Goal: Information Seeking & Learning: Learn about a topic

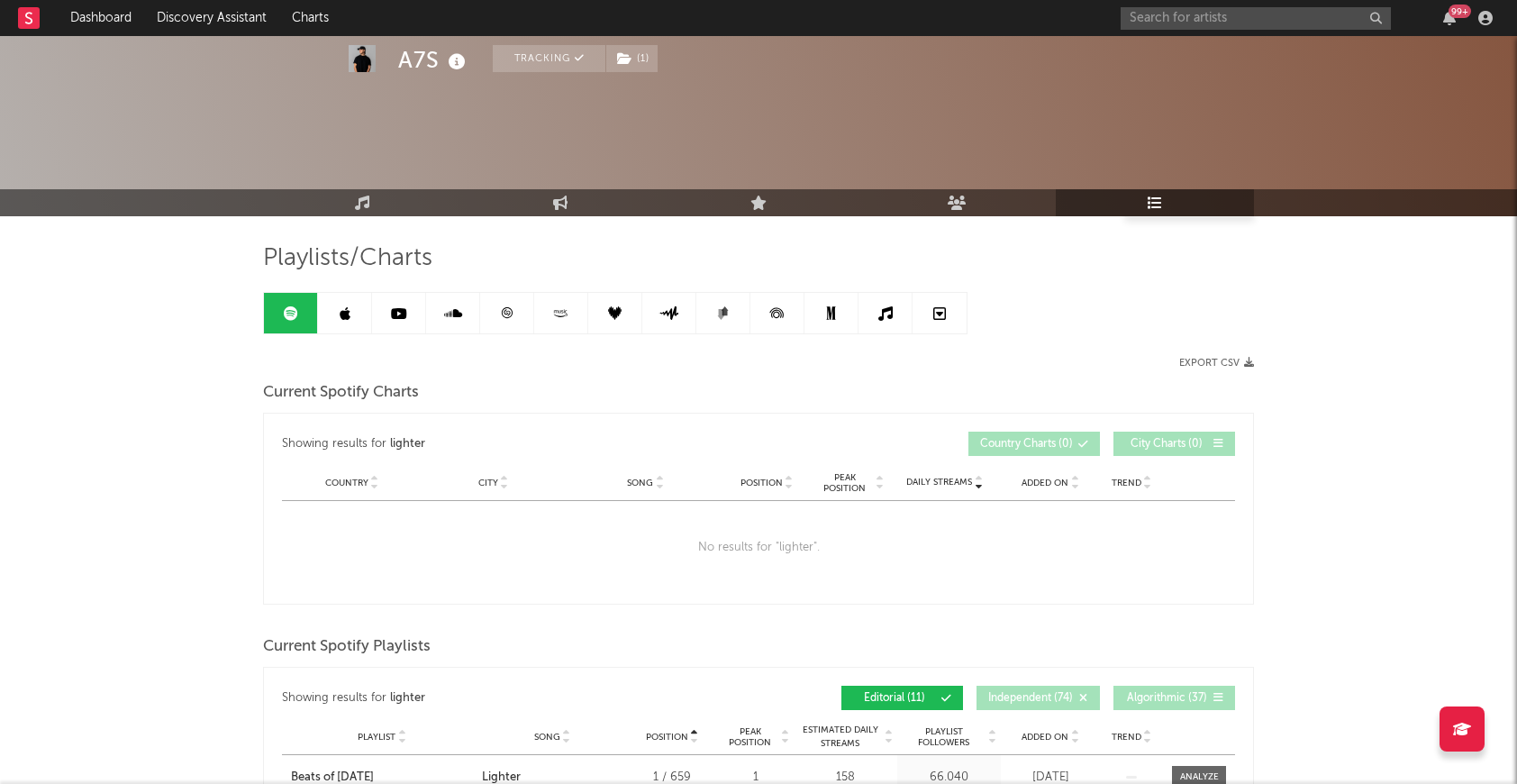
scroll to position [506, 0]
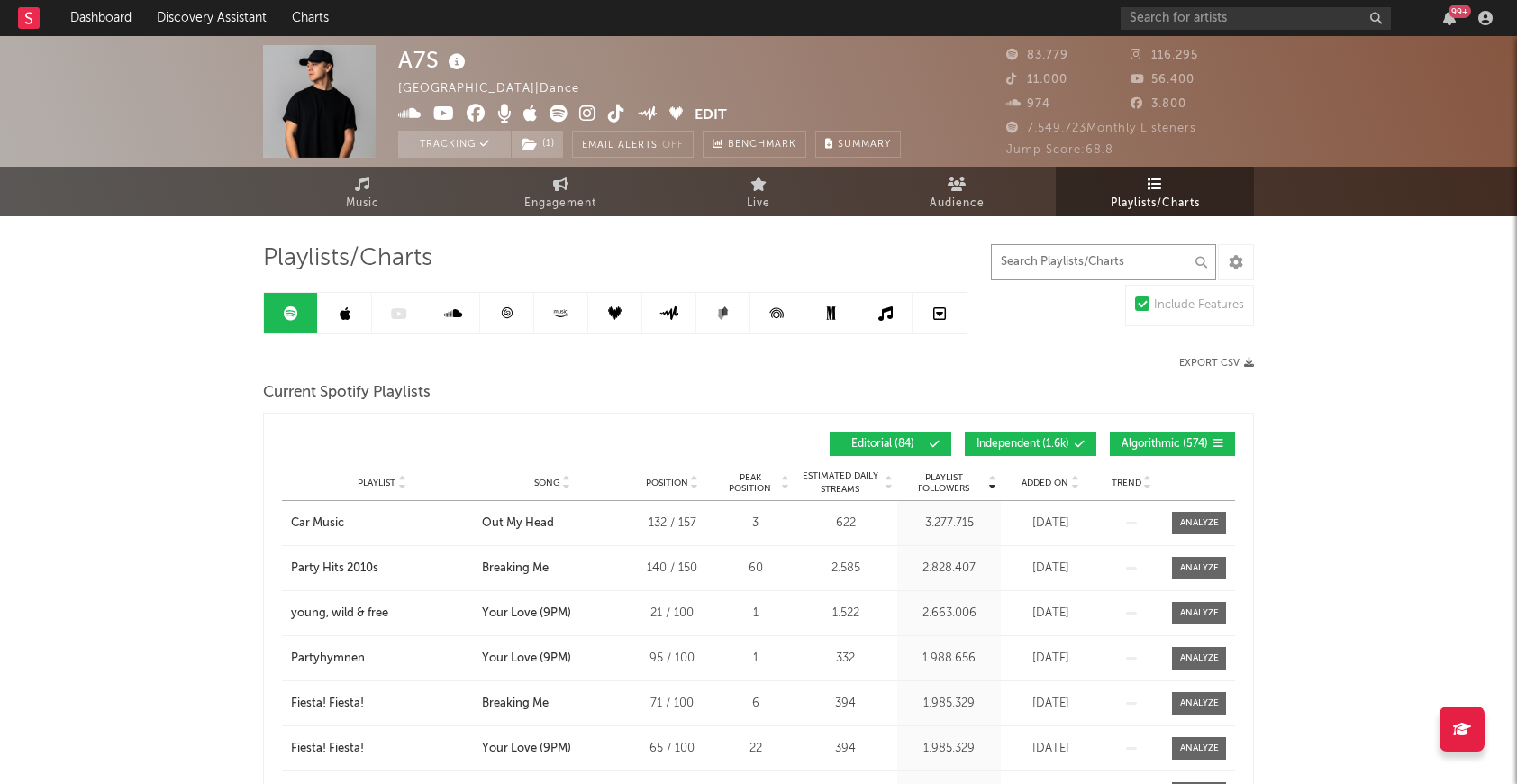
click at [1038, 262] on input "text" at bounding box center [1104, 263] width 226 height 36
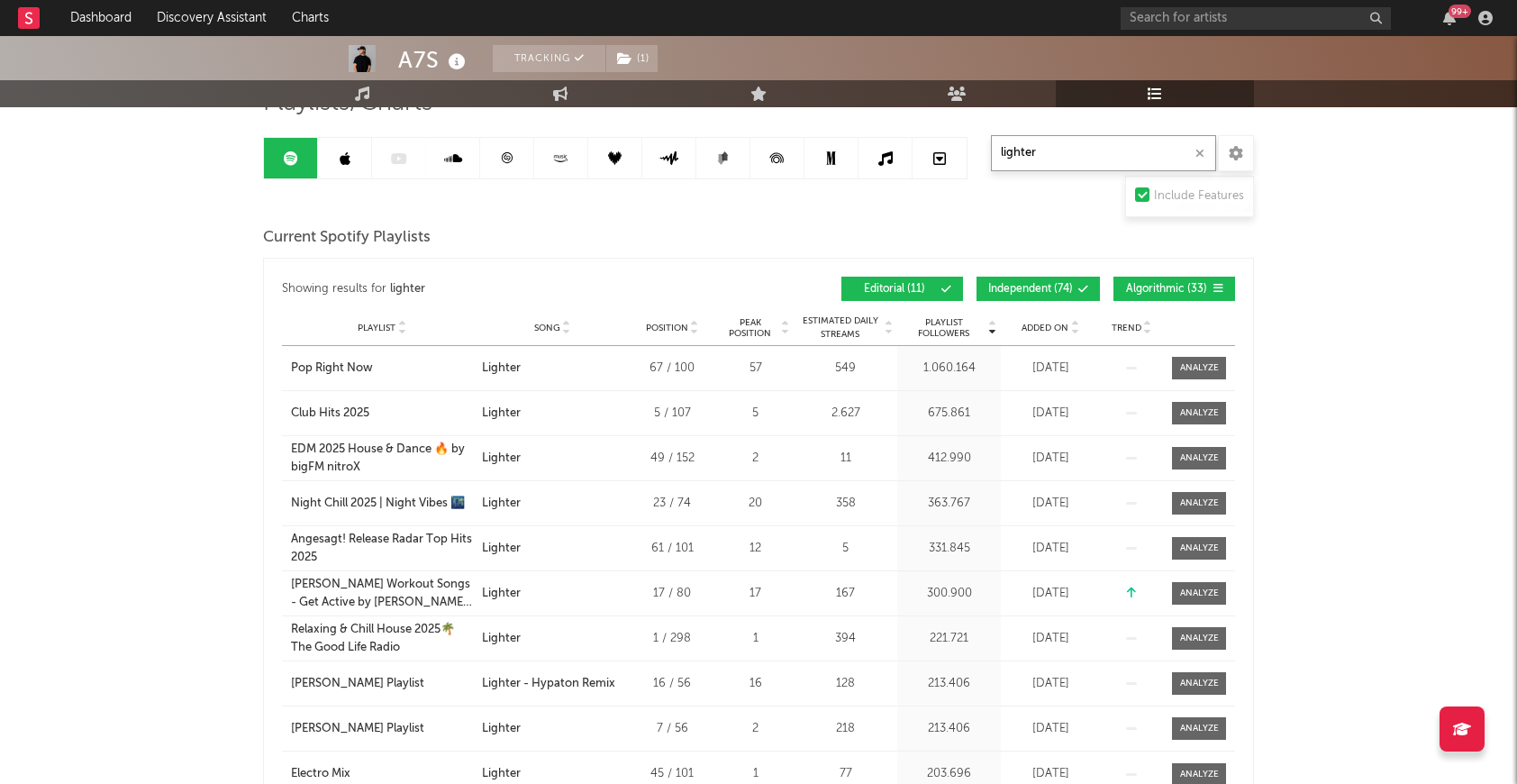
scroll to position [169, 0]
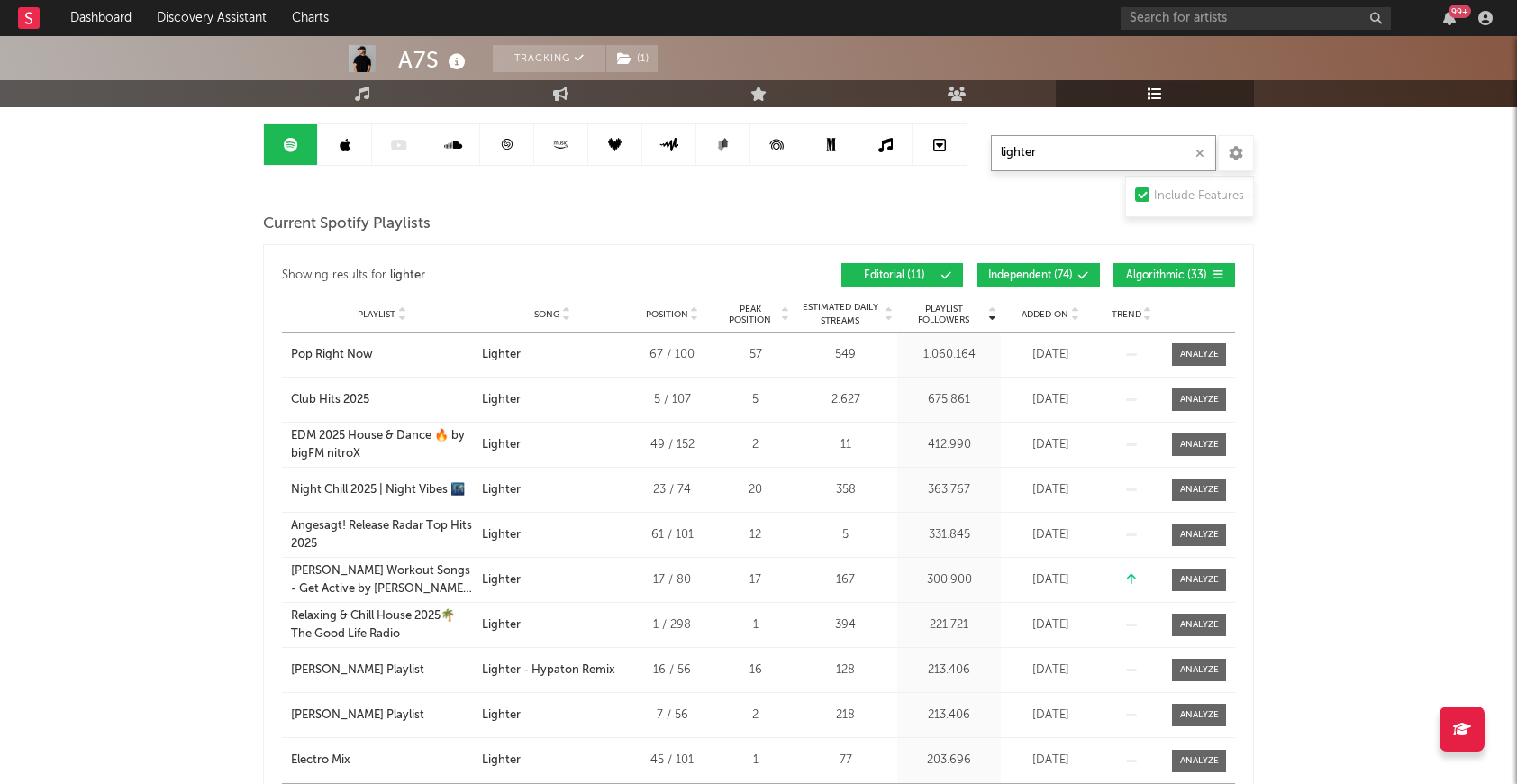
type input "lighter"
click at [1028, 272] on span "Independent ( 74 )" at bounding box center [1031, 276] width 85 height 11
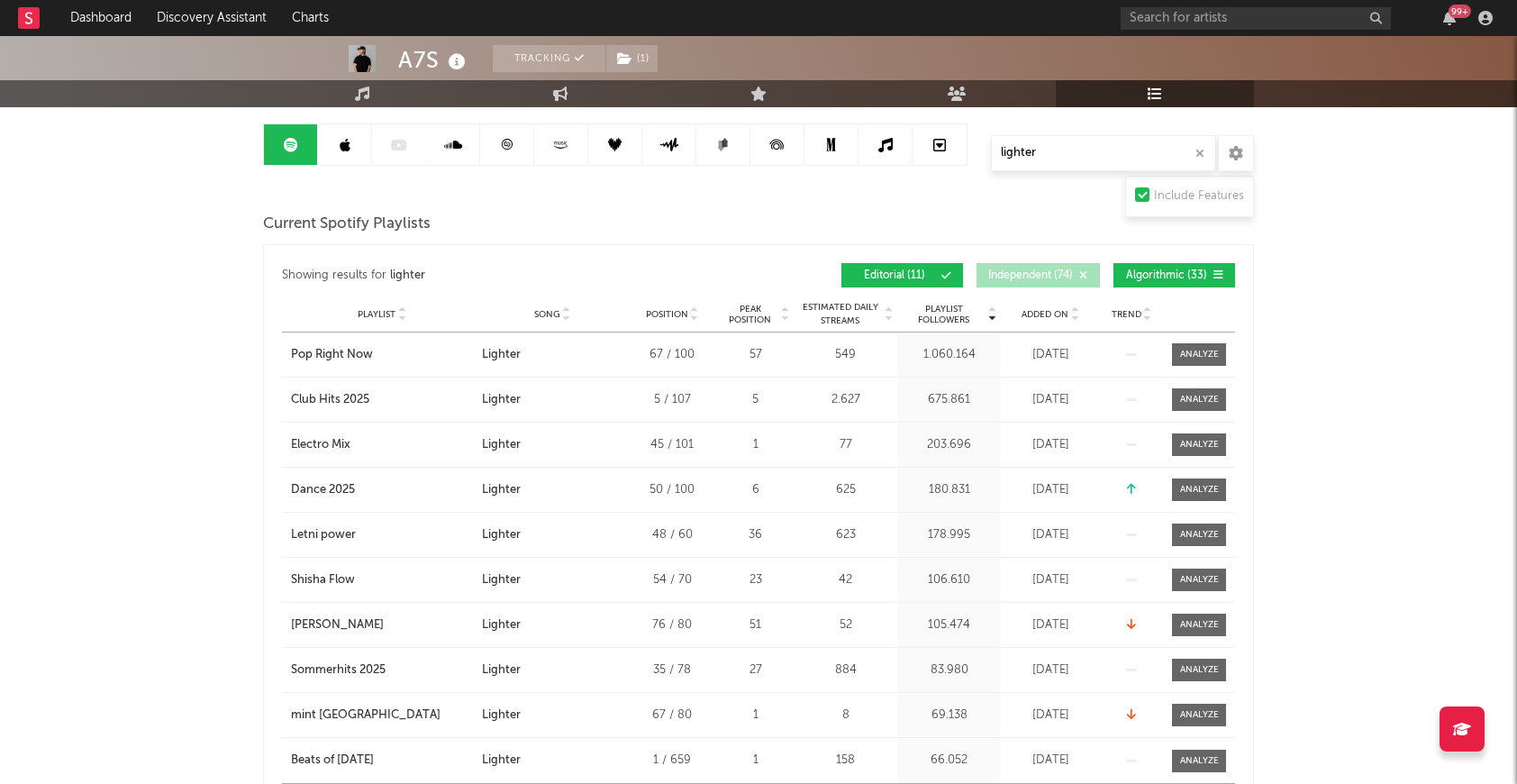
click at [1179, 272] on span "Algorithmic ( 33 )" at bounding box center [1167, 276] width 83 height 11
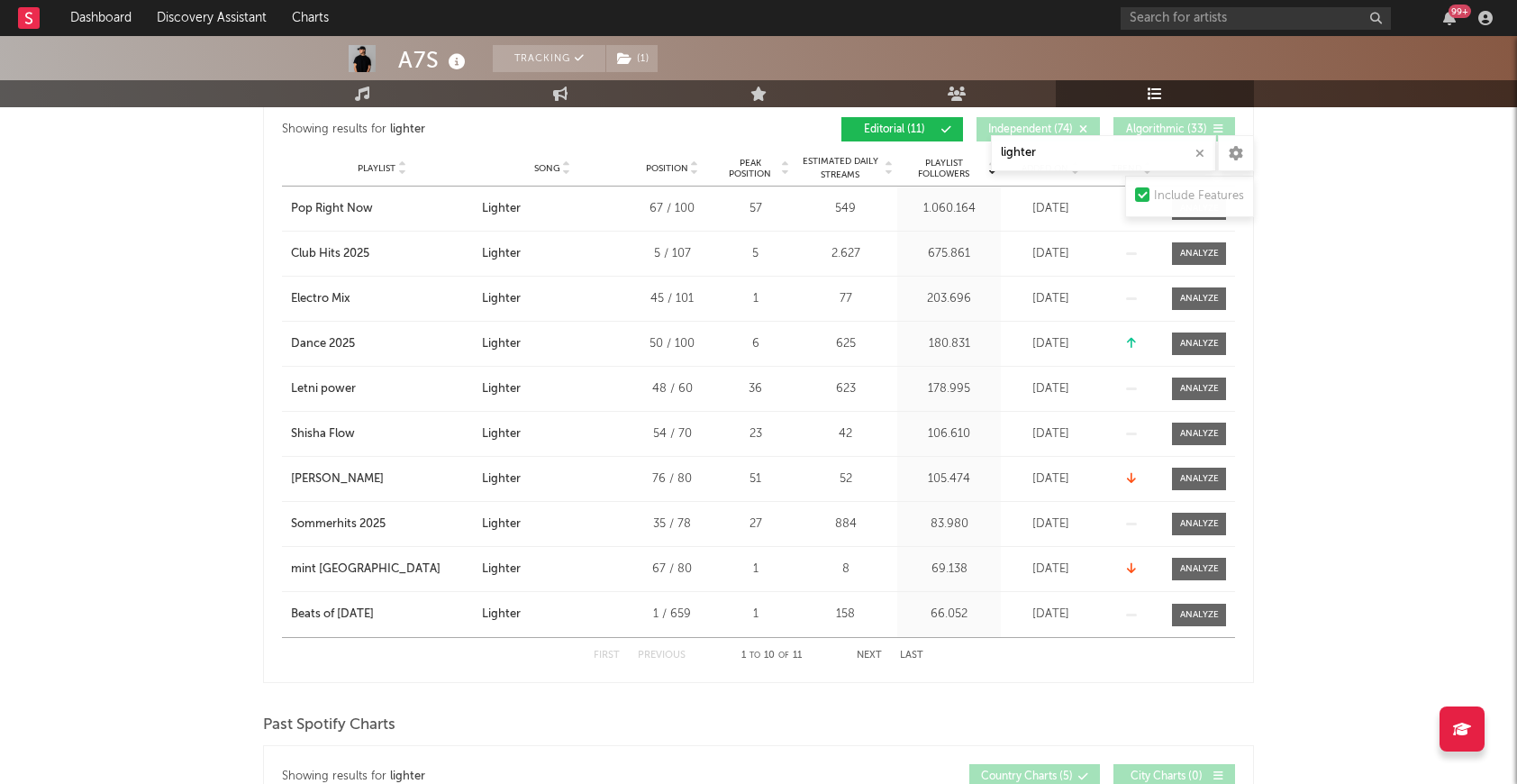
scroll to position [318, 0]
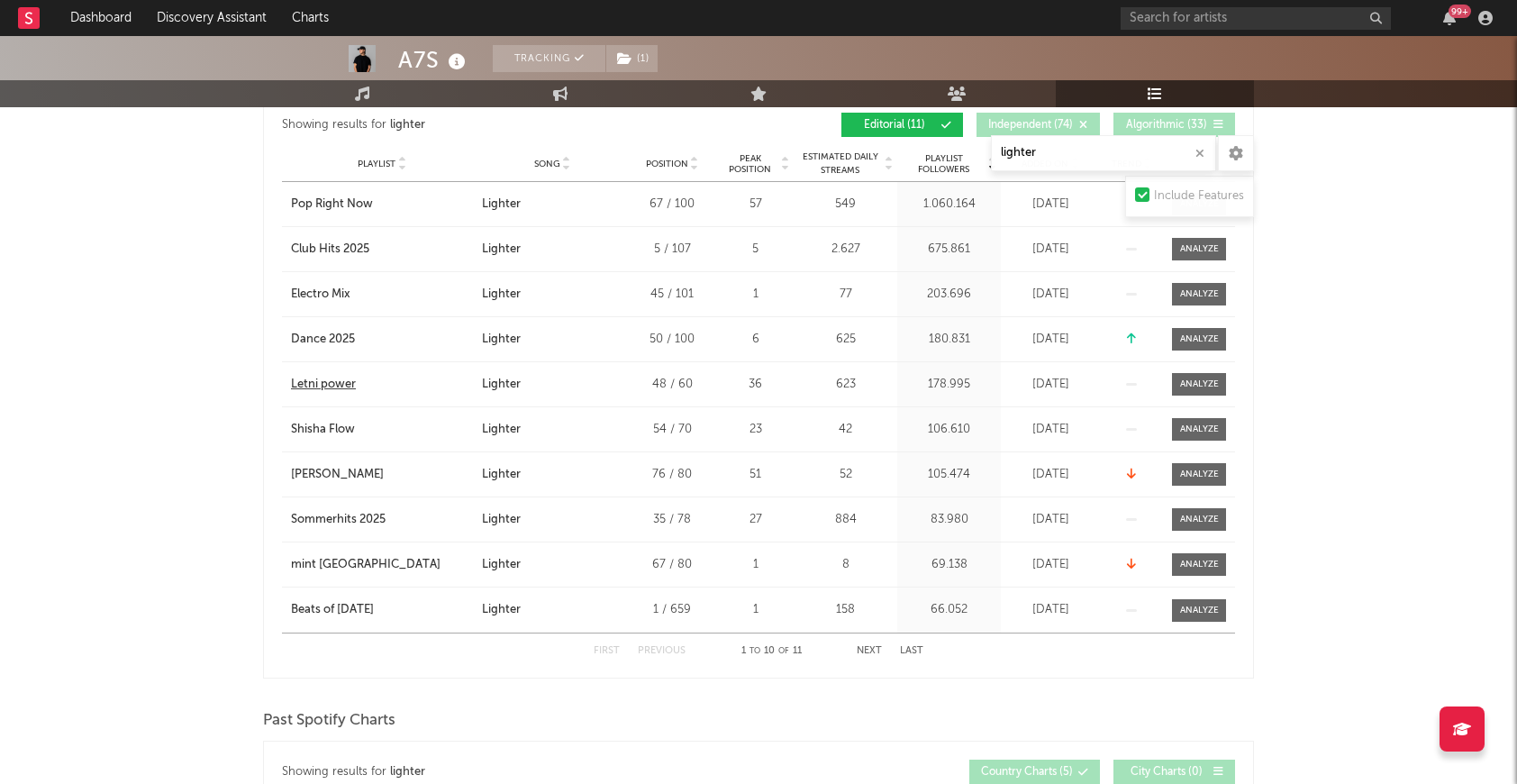
click at [302, 388] on div "Letni power" at bounding box center [323, 384] width 65 height 18
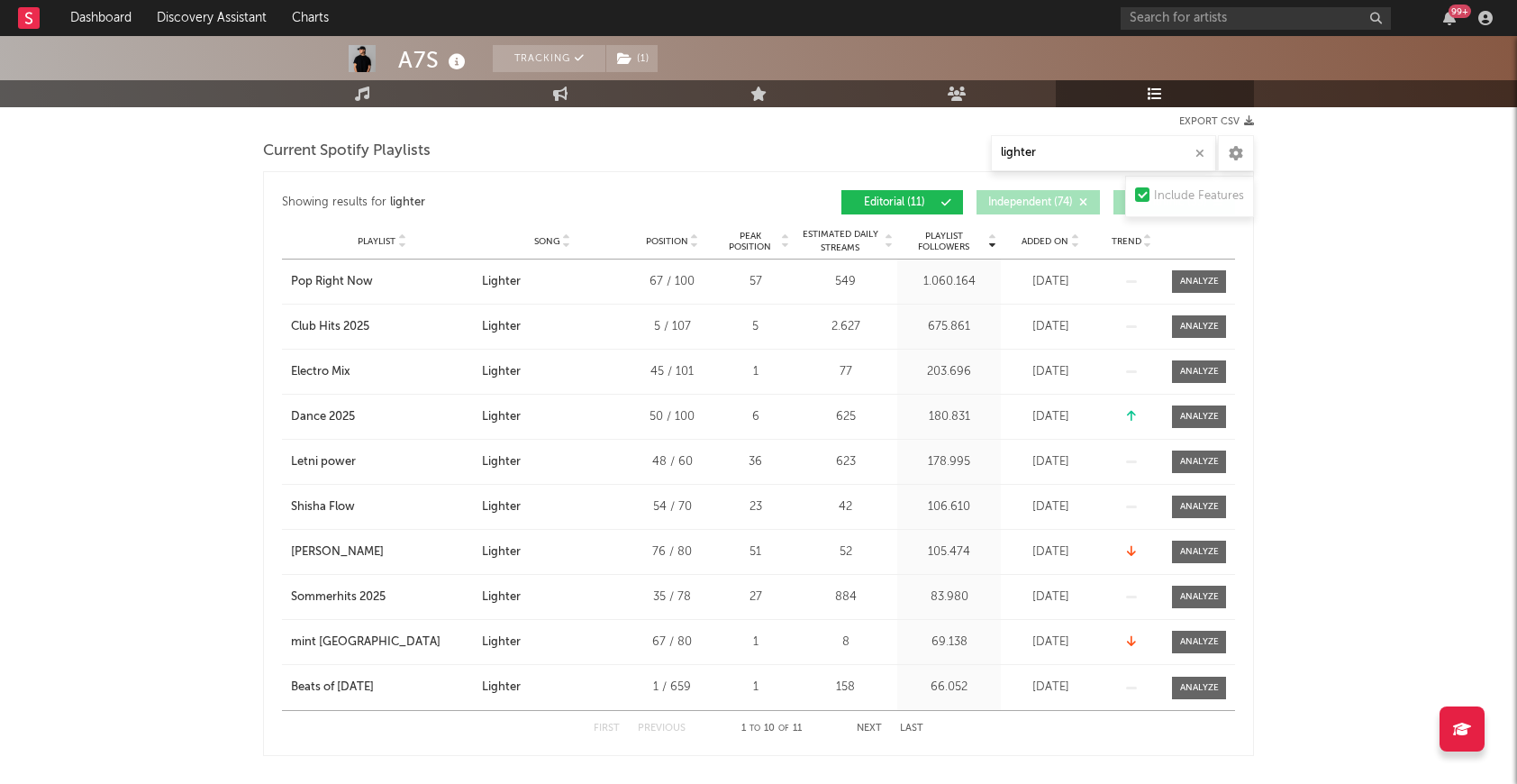
scroll to position [238, 0]
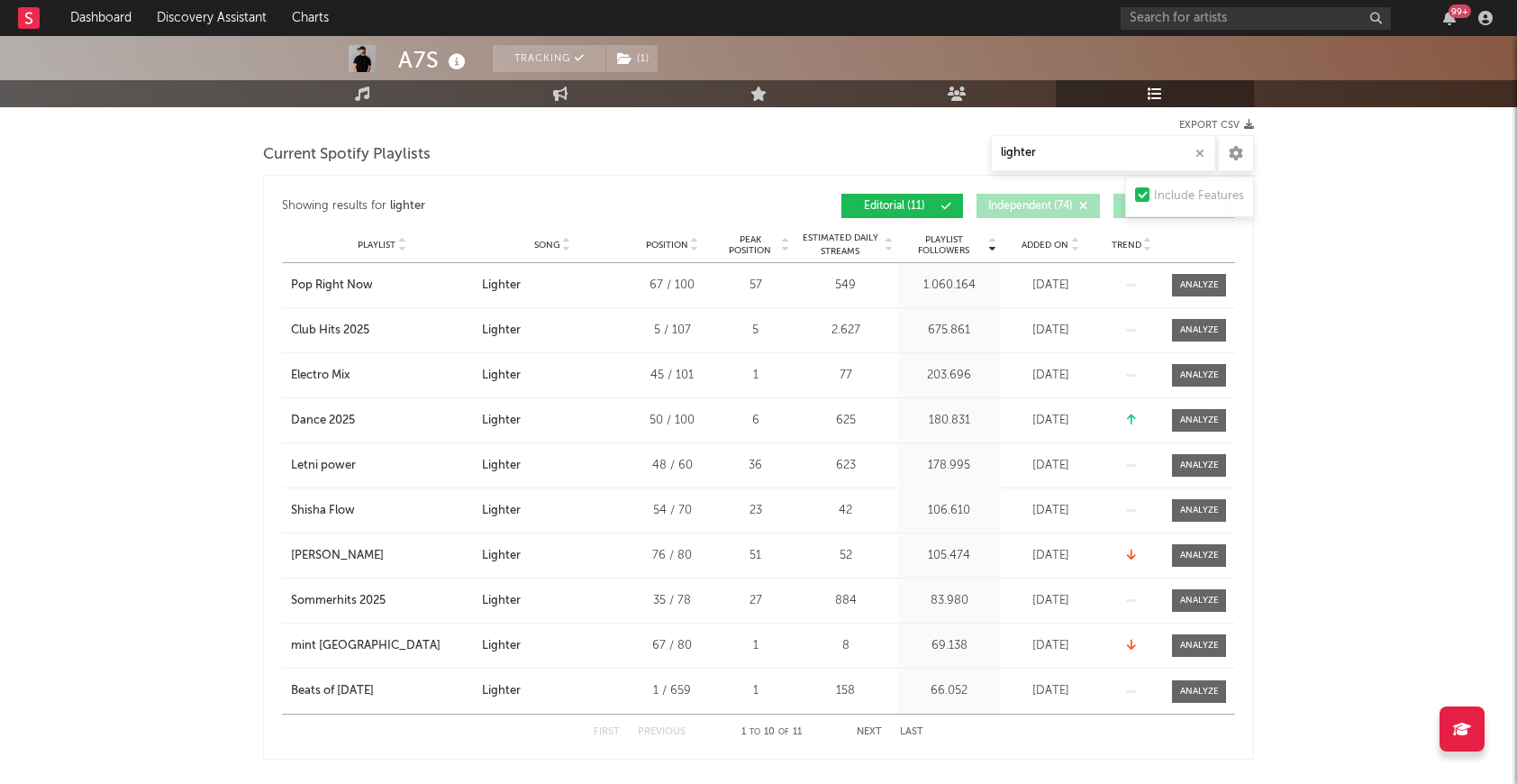
click at [940, 250] on span "Playlist Followers" at bounding box center [943, 245] width 84 height 22
click at [310, 377] on div "Electro Mix" at bounding box center [320, 375] width 60 height 18
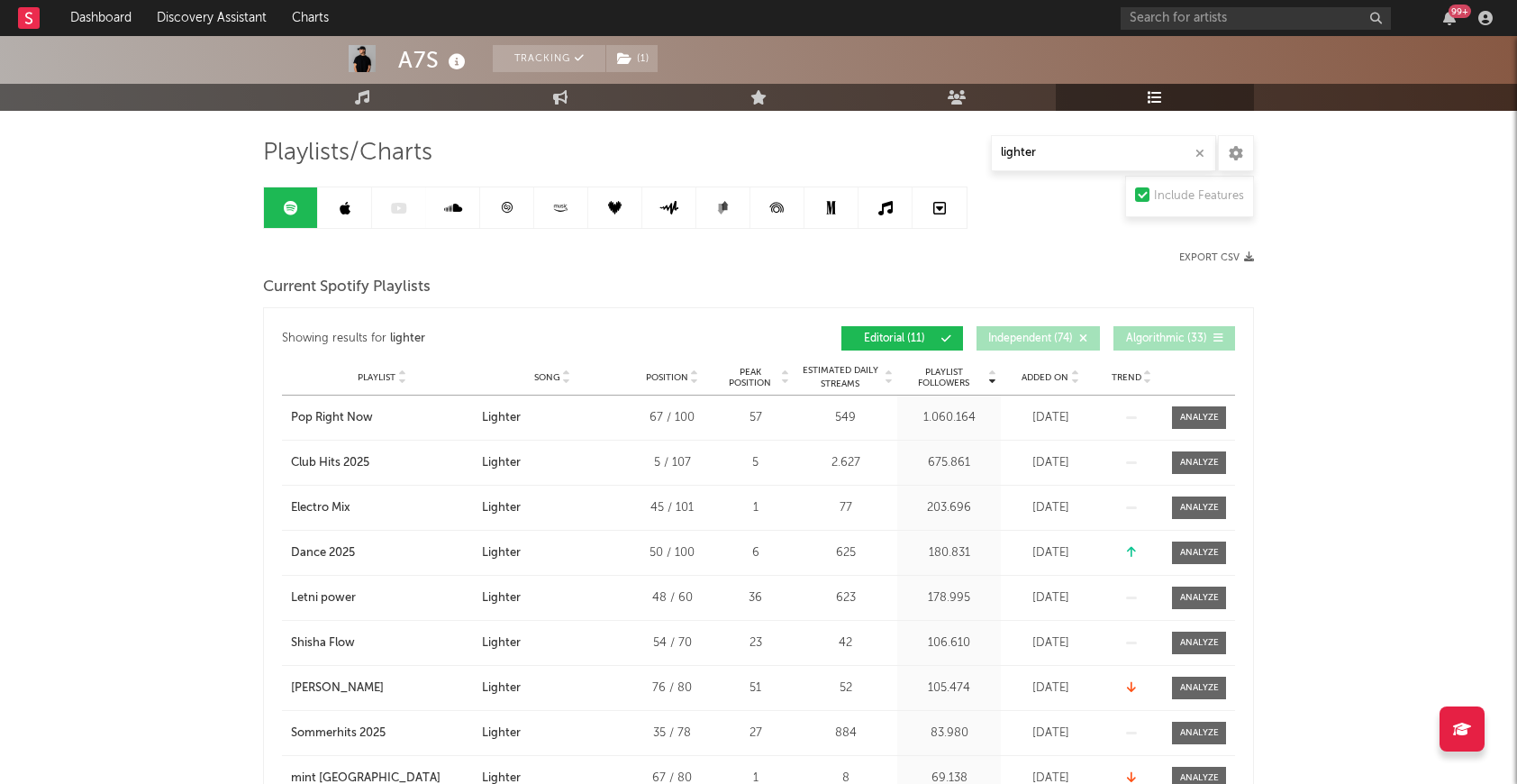
scroll to position [57, 0]
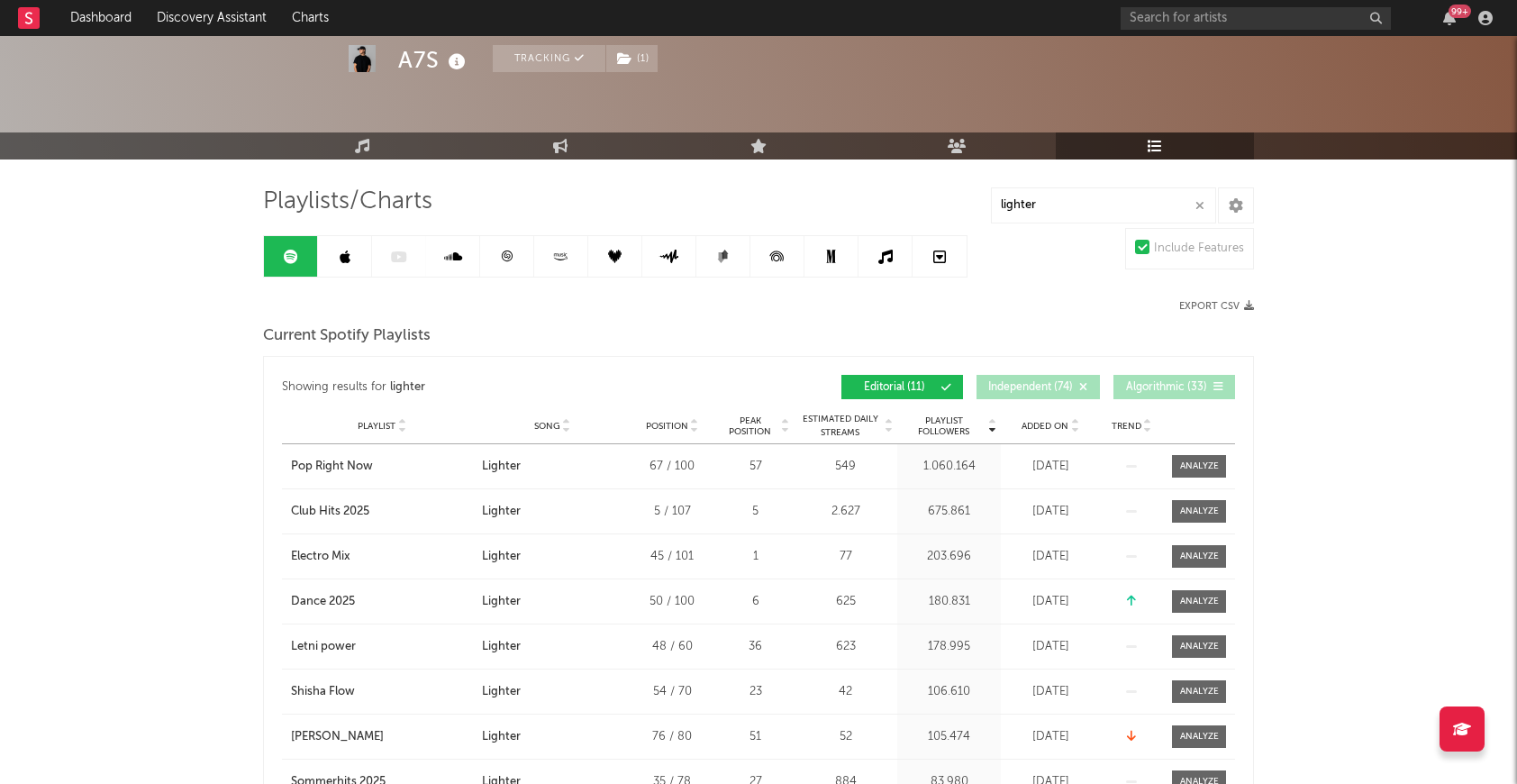
click at [342, 250] on icon at bounding box center [345, 257] width 11 height 14
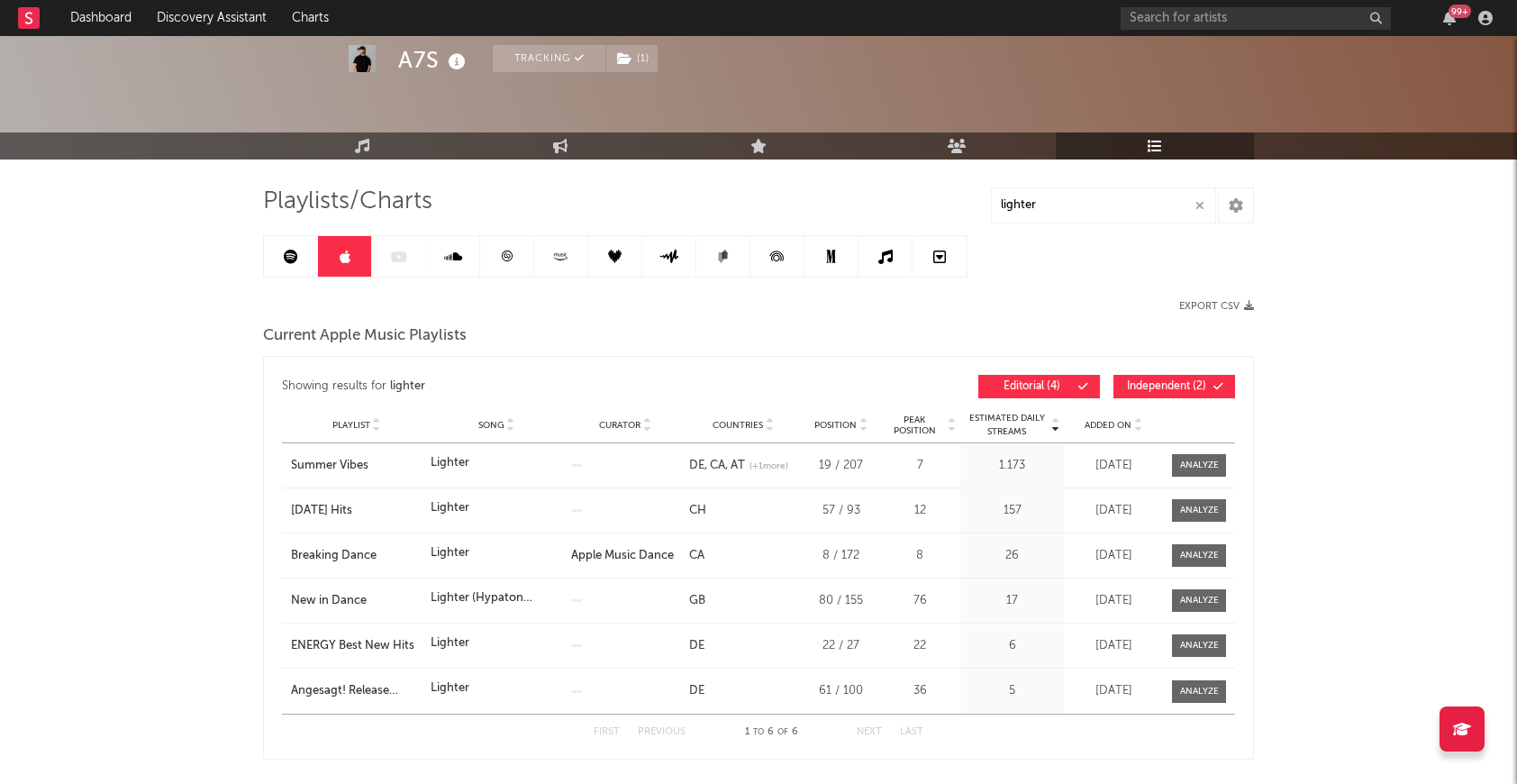
click at [504, 262] on icon at bounding box center [506, 256] width 14 height 14
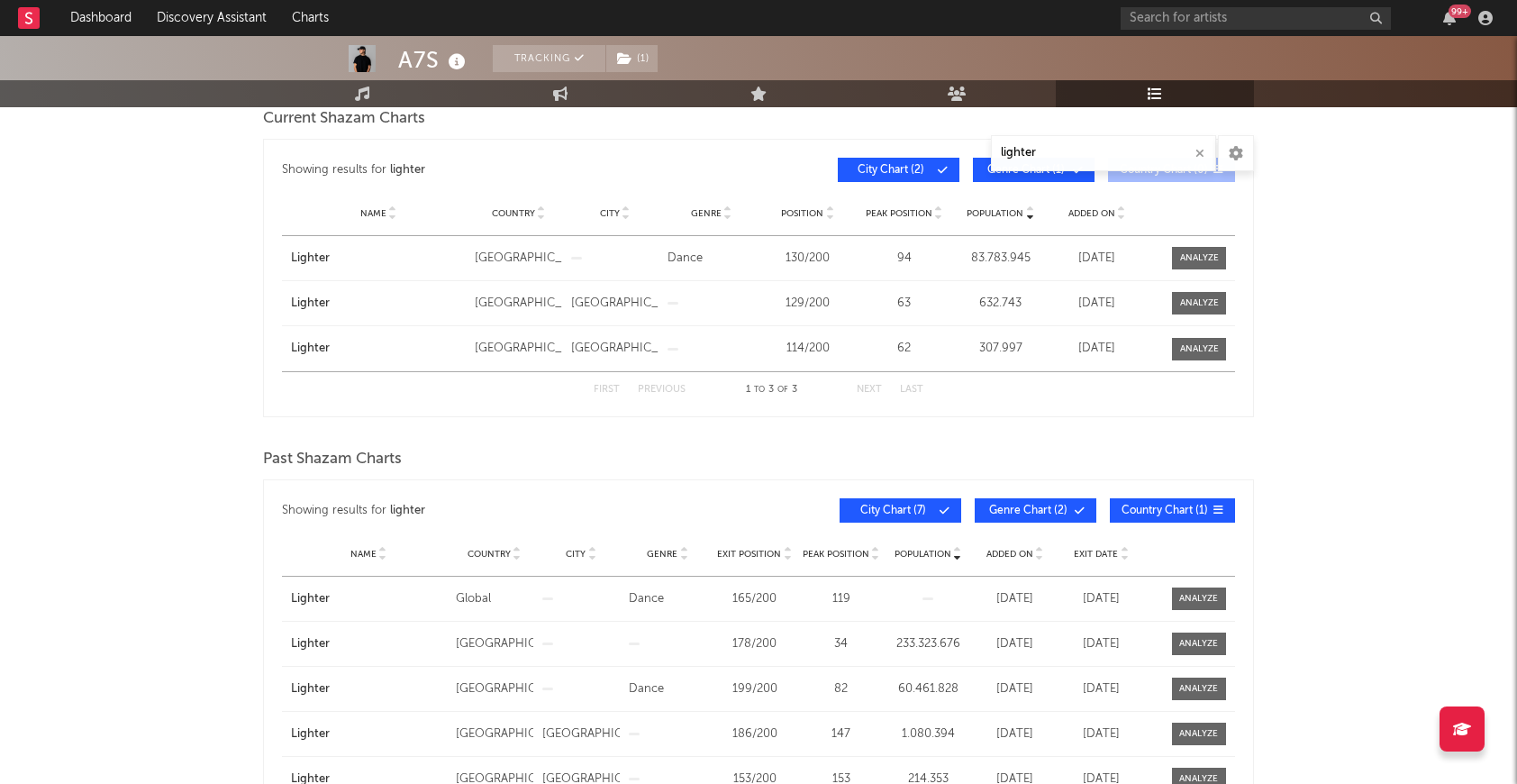
scroll to position [125, 0]
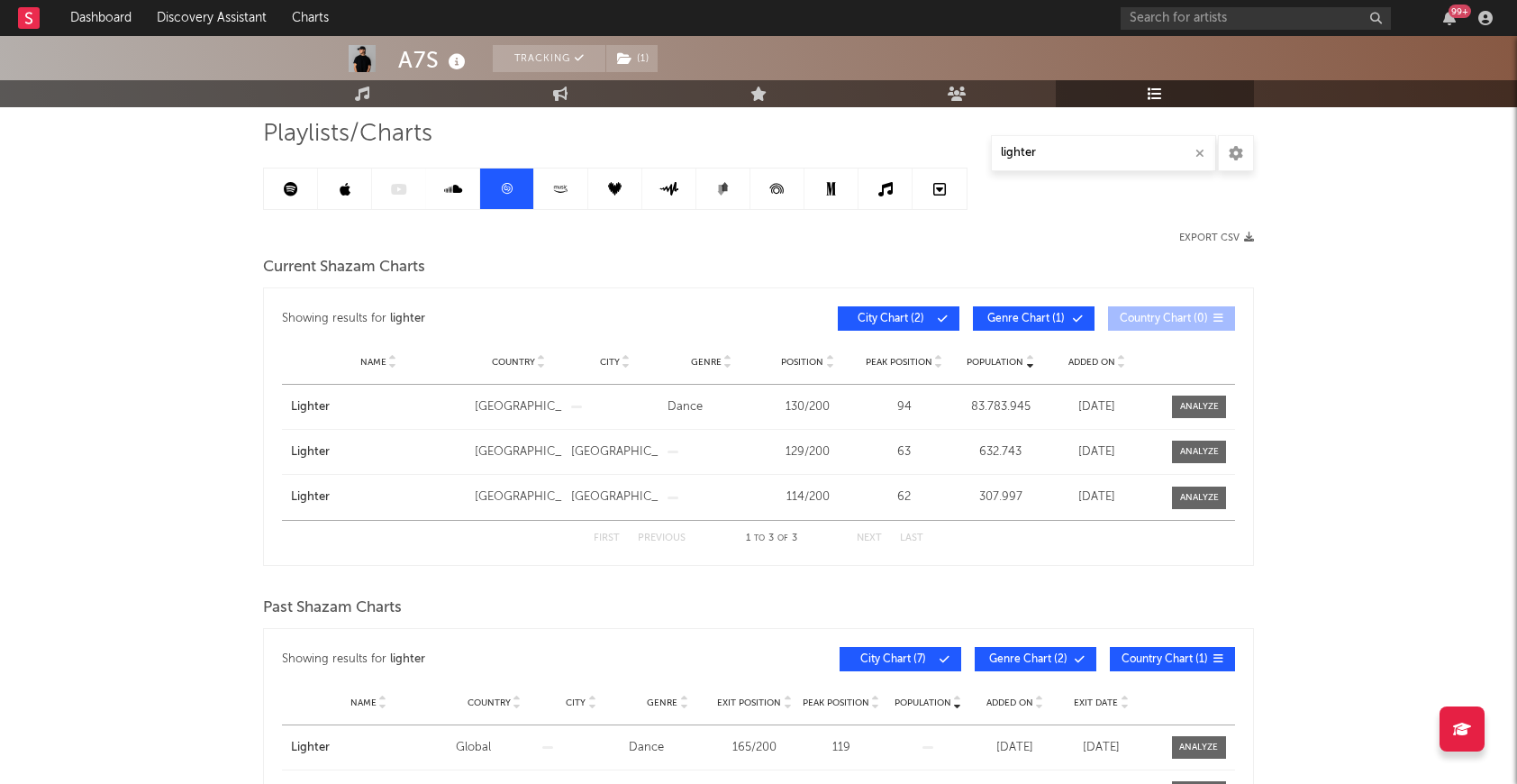
click at [560, 188] on icon at bounding box center [560, 189] width 21 height 14
